Goal: Information Seeking & Learning: Learn about a topic

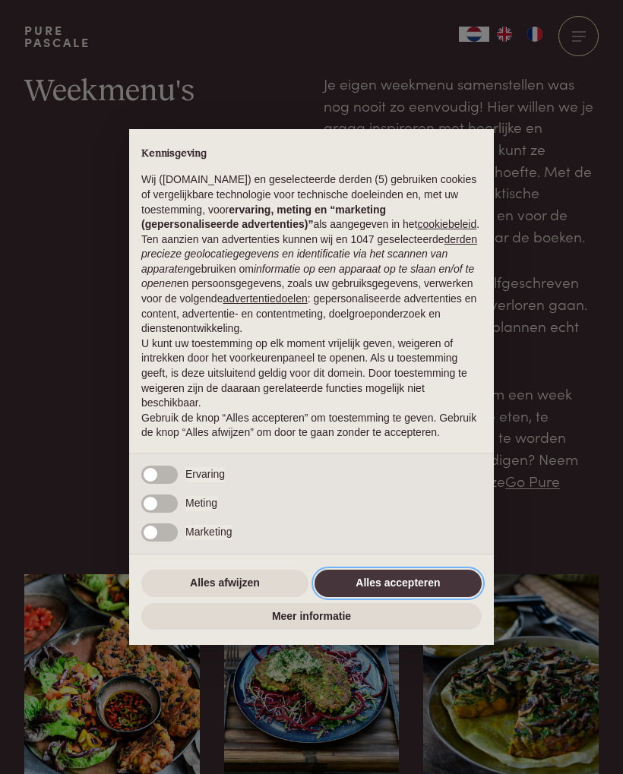
click at [410, 591] on button "Alles accepteren" at bounding box center [398, 583] width 167 height 27
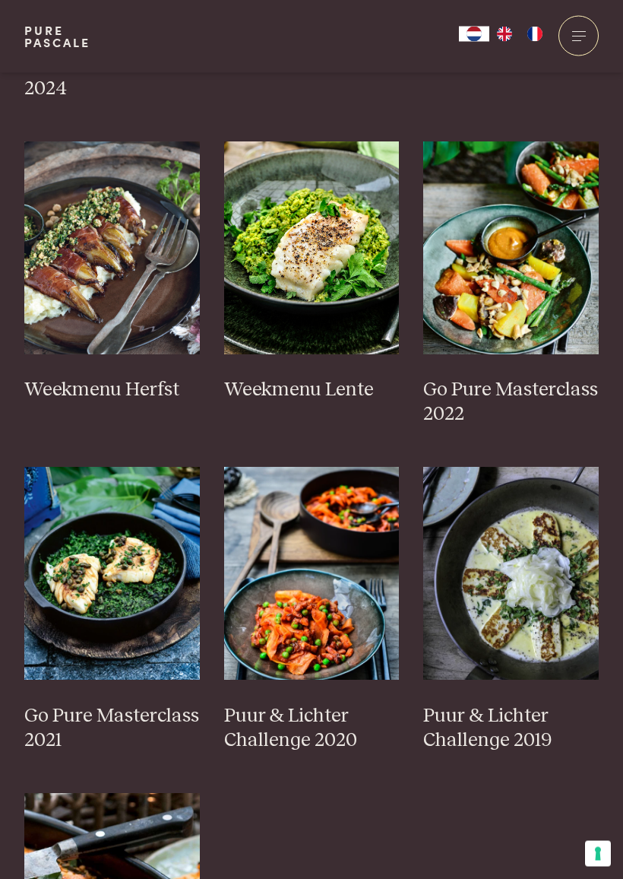
scroll to position [752, 0]
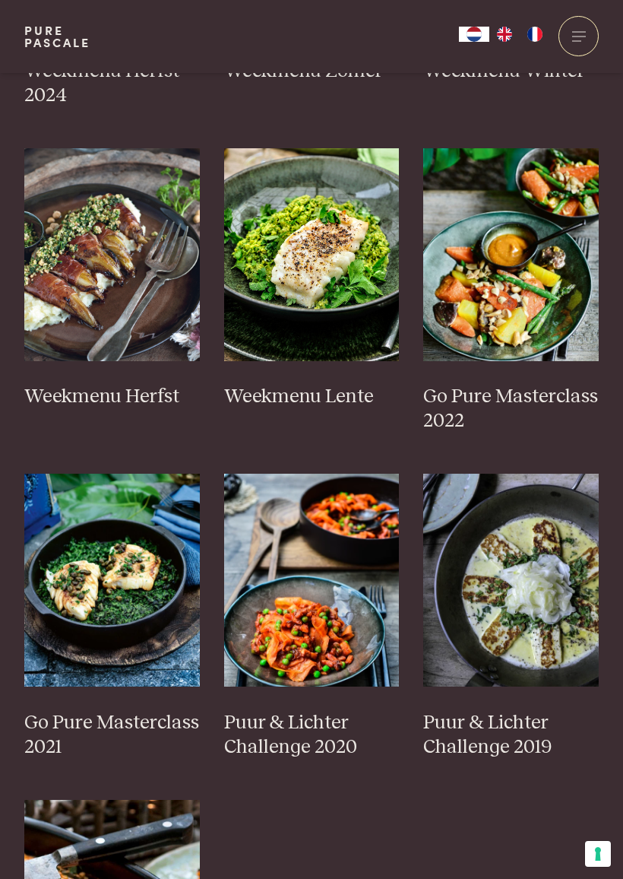
click at [502, 391] on h3 "Go Pure Masterclass 2022" at bounding box center [511, 409] width 176 height 49
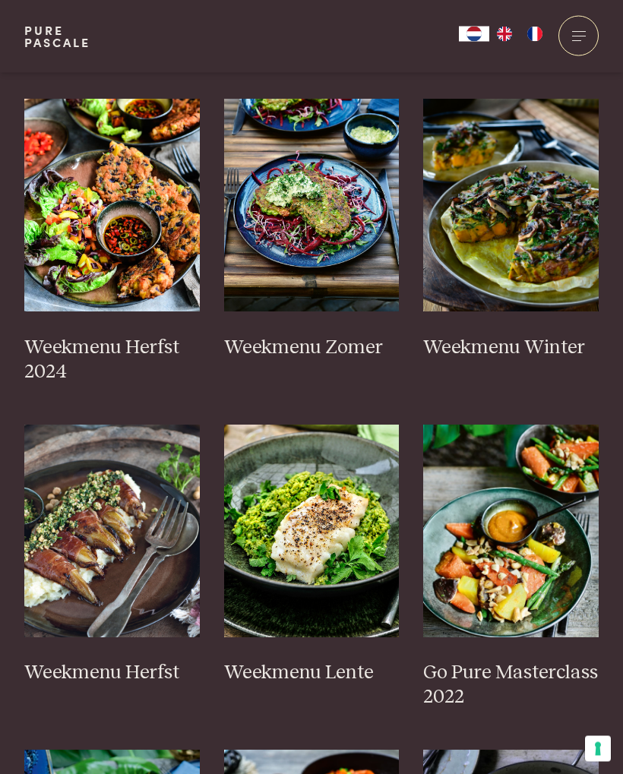
scroll to position [331, 0]
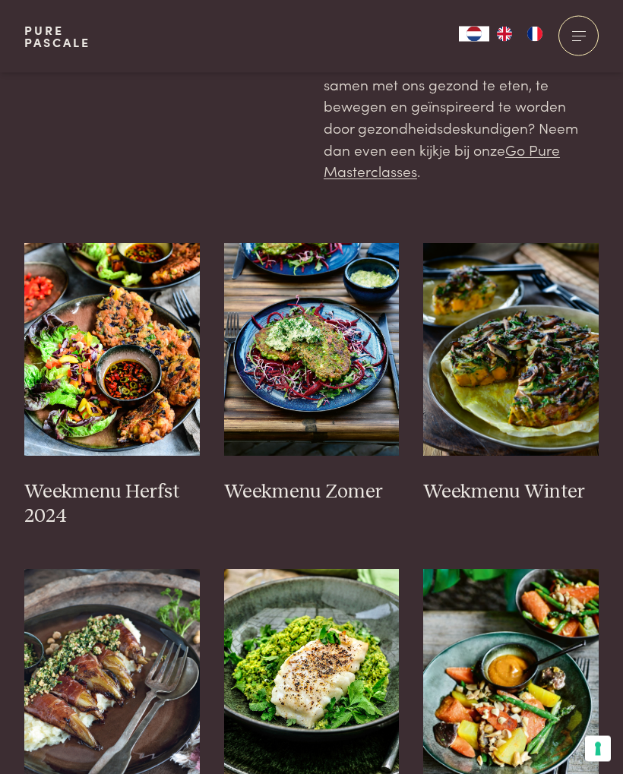
click at [306, 346] on img at bounding box center [312, 350] width 176 height 213
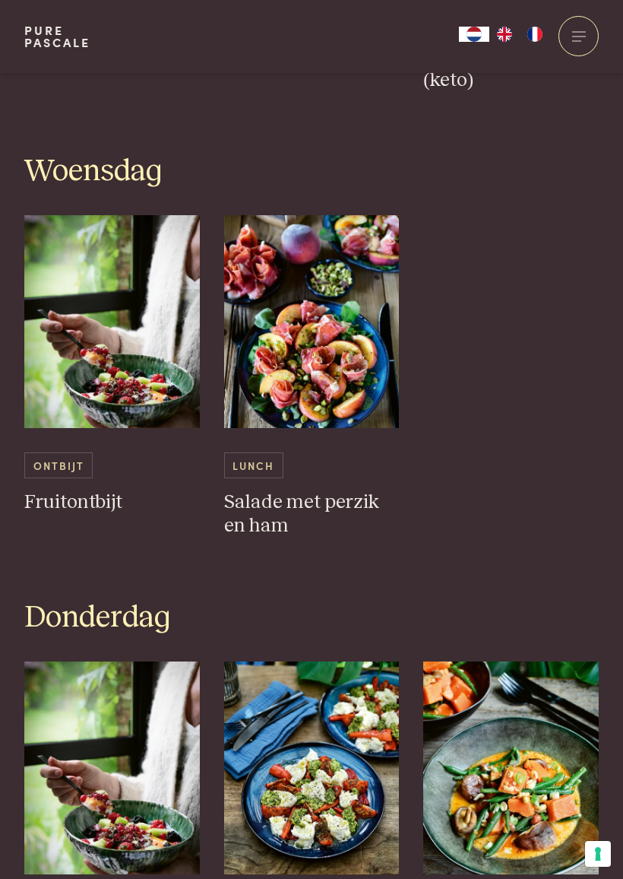
scroll to position [1632, 0]
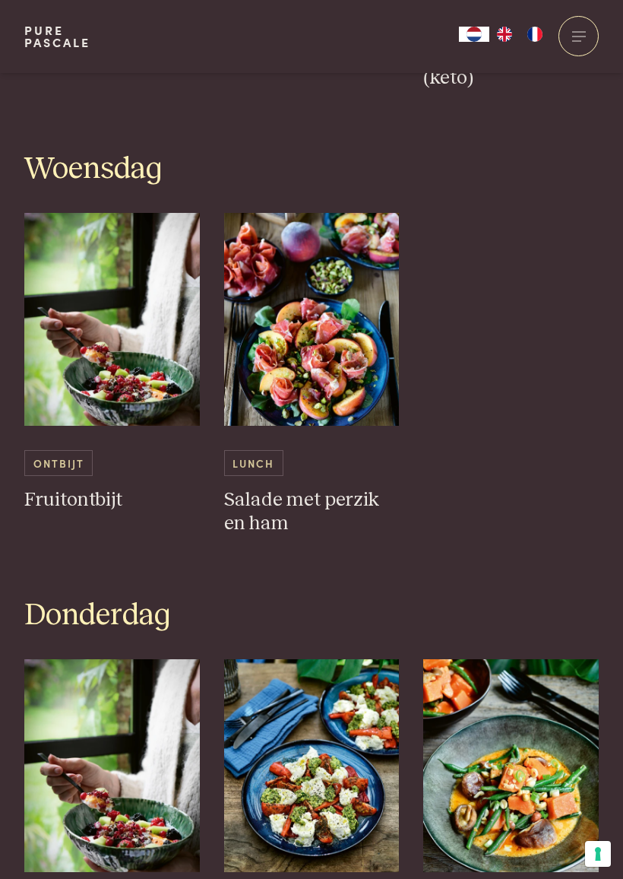
click at [315, 488] on h3 "Salade met perzik en ham" at bounding box center [312, 512] width 176 height 49
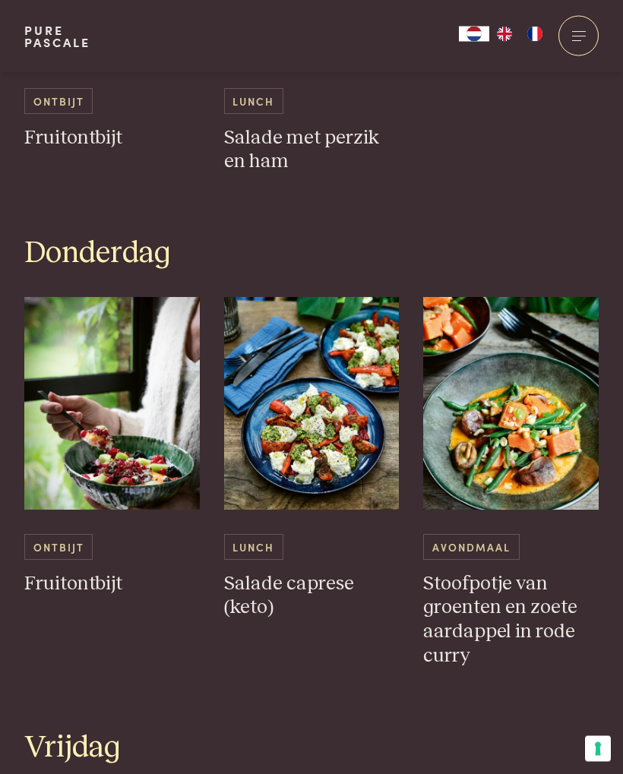
scroll to position [1709, 0]
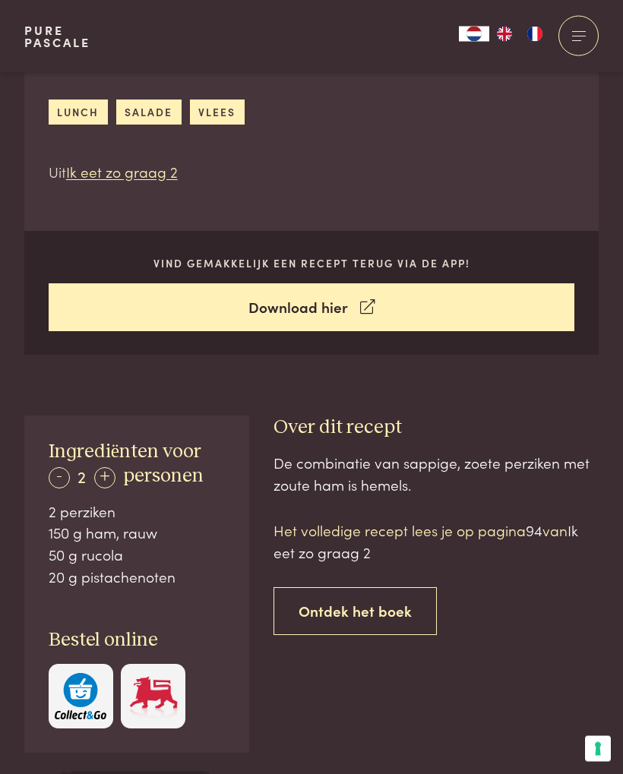
scroll to position [407, 0]
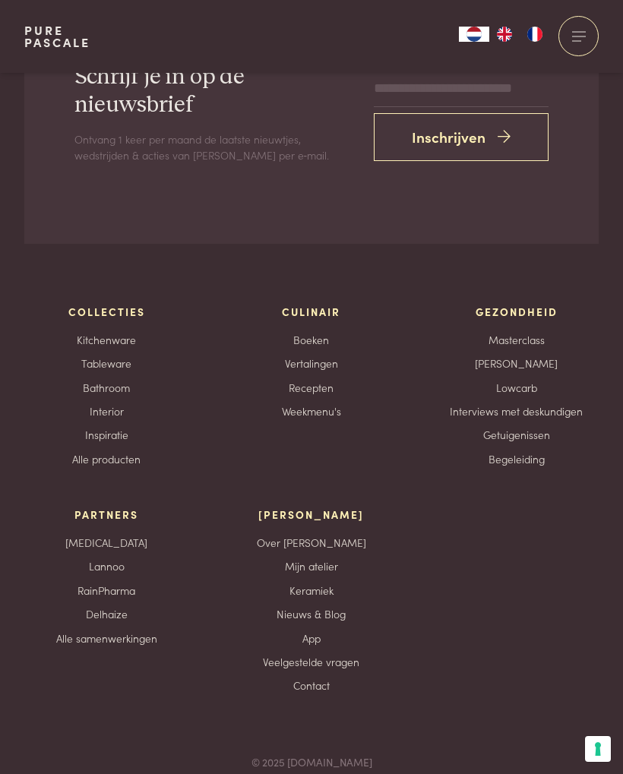
scroll to position [5083, 0]
